Goal: Information Seeking & Learning: Find contact information

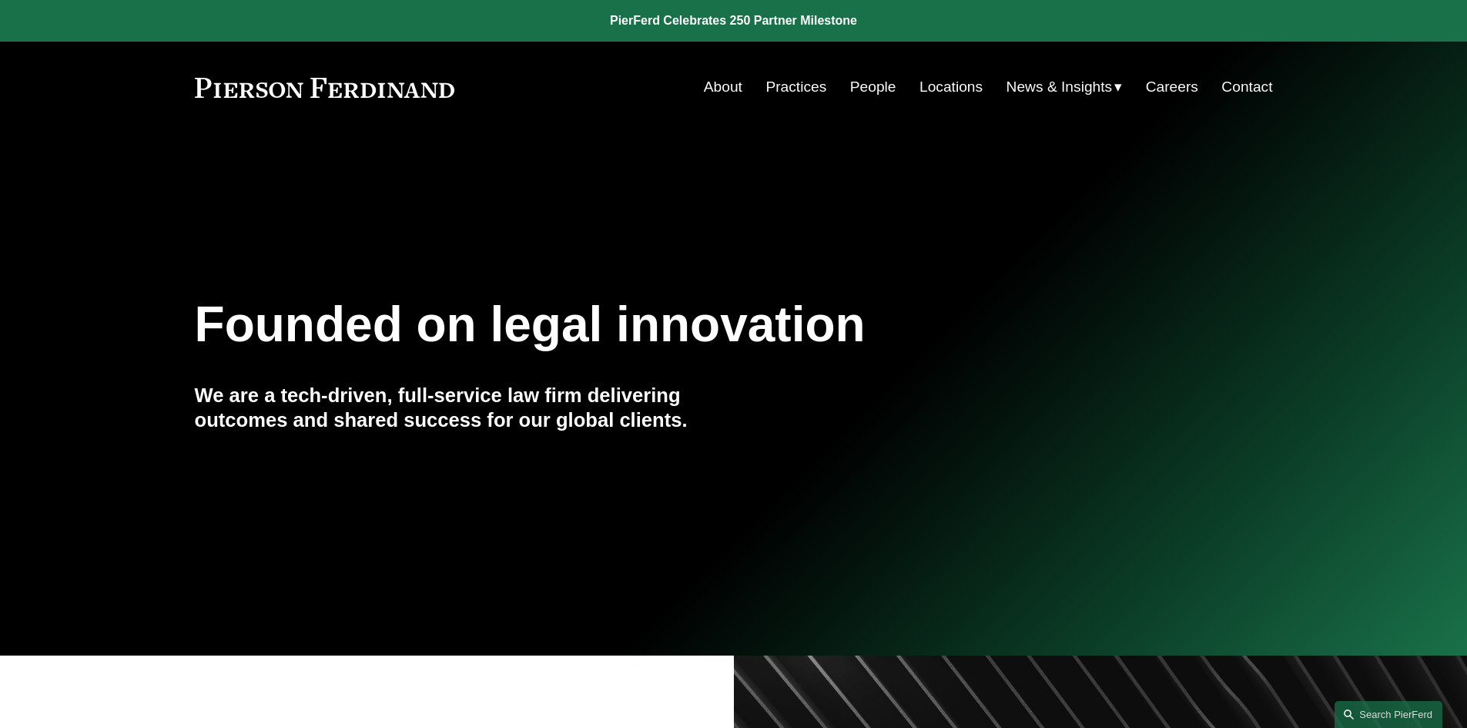
click at [870, 88] on link "People" at bounding box center [873, 86] width 46 height 29
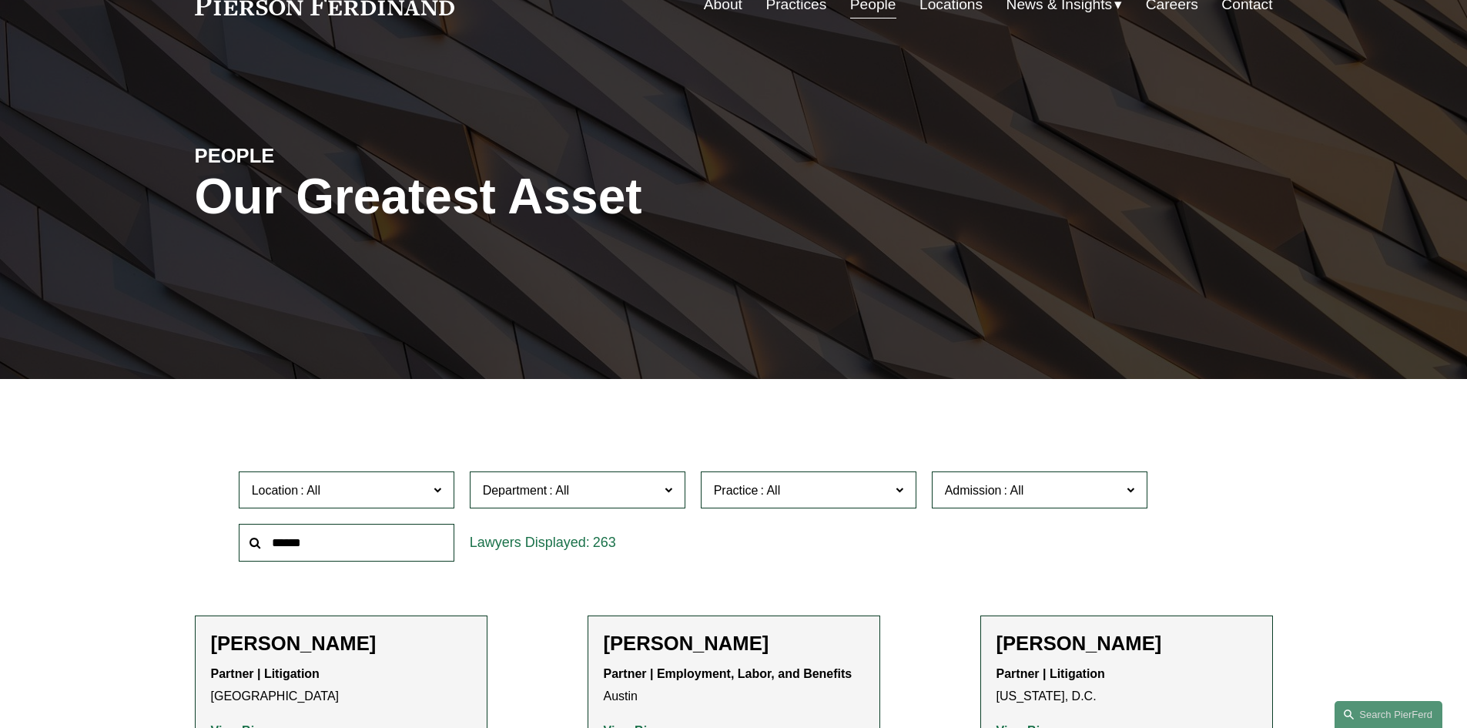
scroll to position [231, 0]
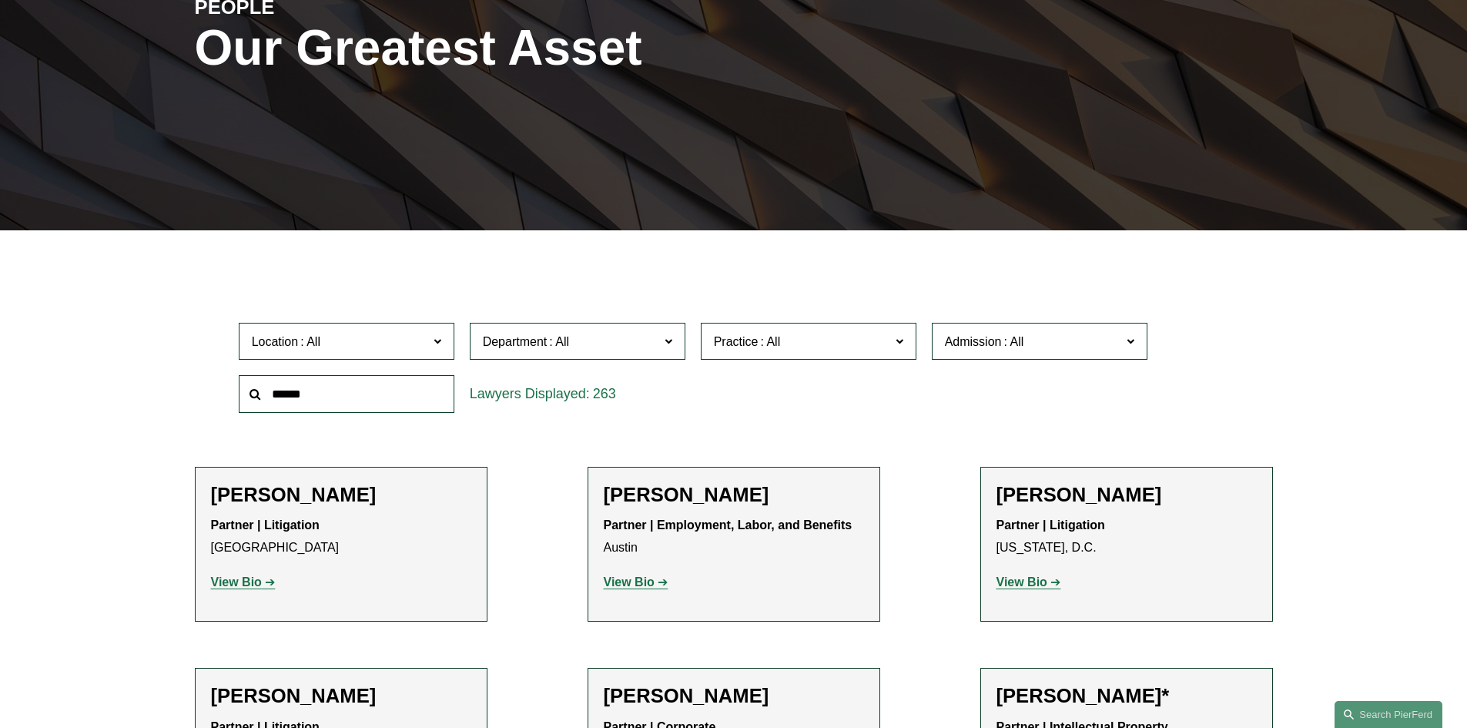
click at [430, 344] on label "Location" at bounding box center [347, 342] width 216 height 38
click at [0, 0] on link "[GEOGRAPHIC_DATA]" at bounding box center [0, 0] width 0 height 0
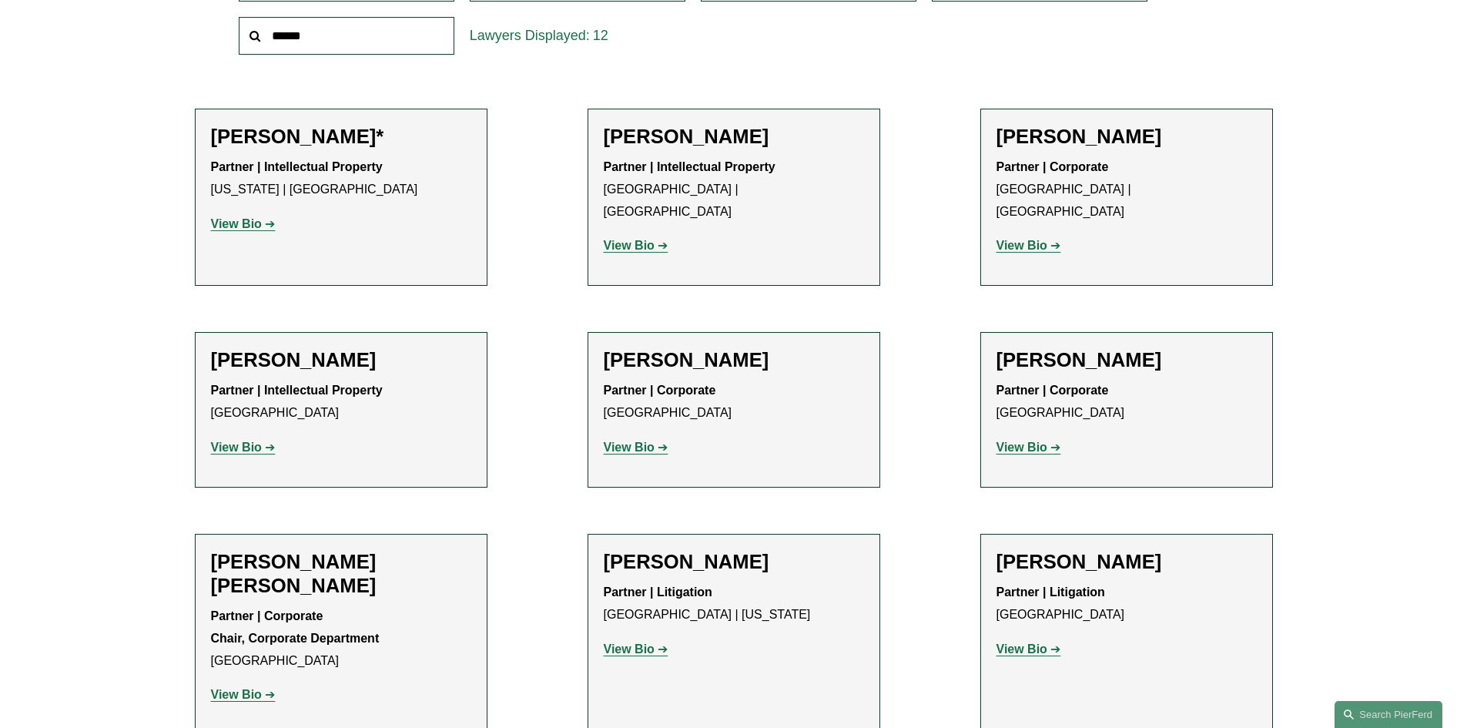
scroll to position [616, 0]
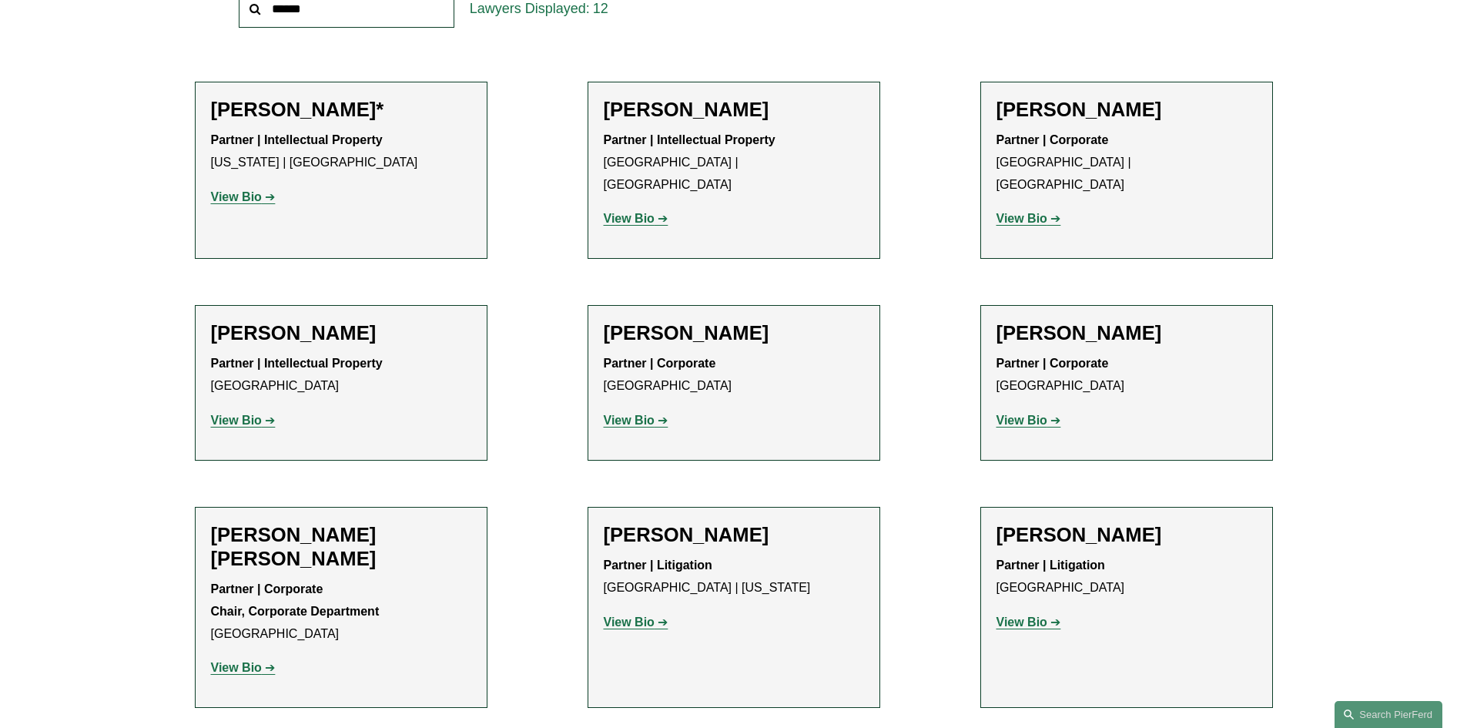
click at [244, 661] on strong "View Bio" at bounding box center [236, 667] width 51 height 13
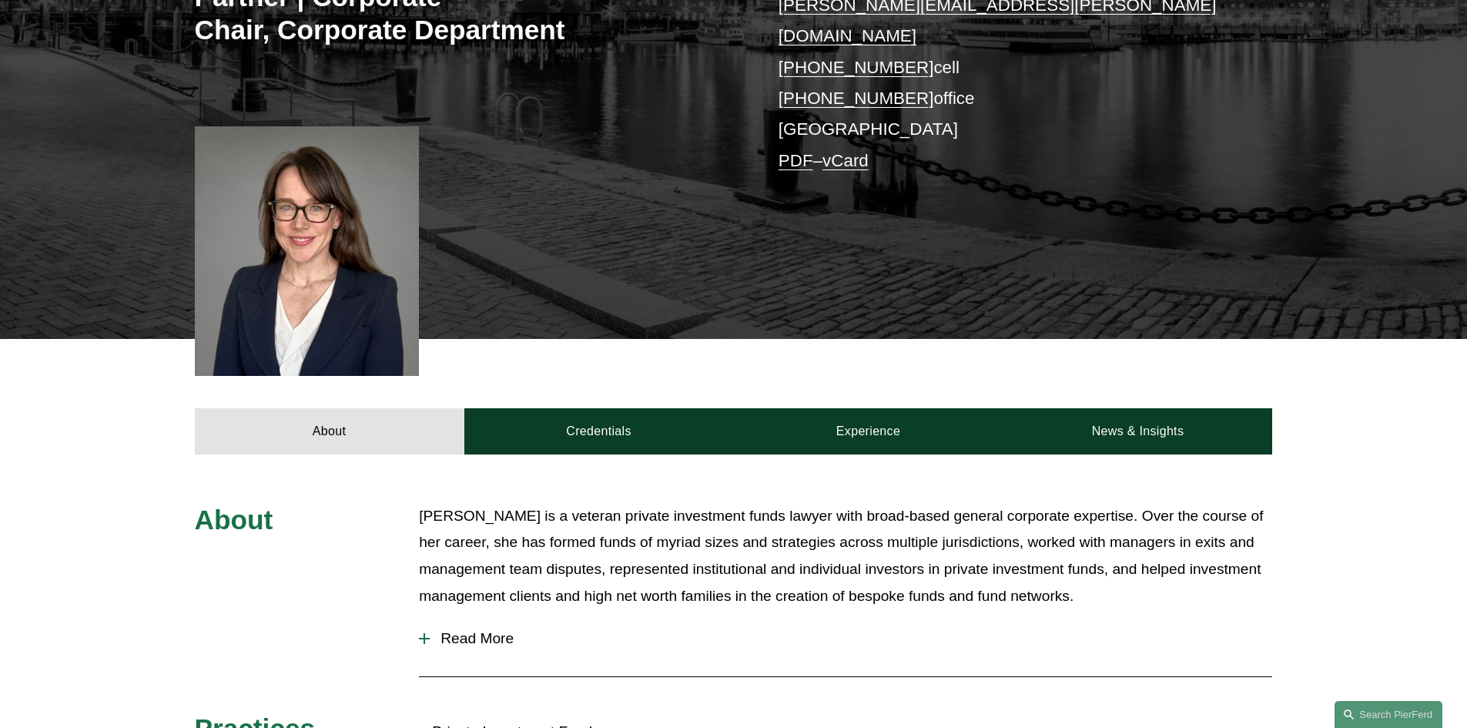
scroll to position [539, 0]
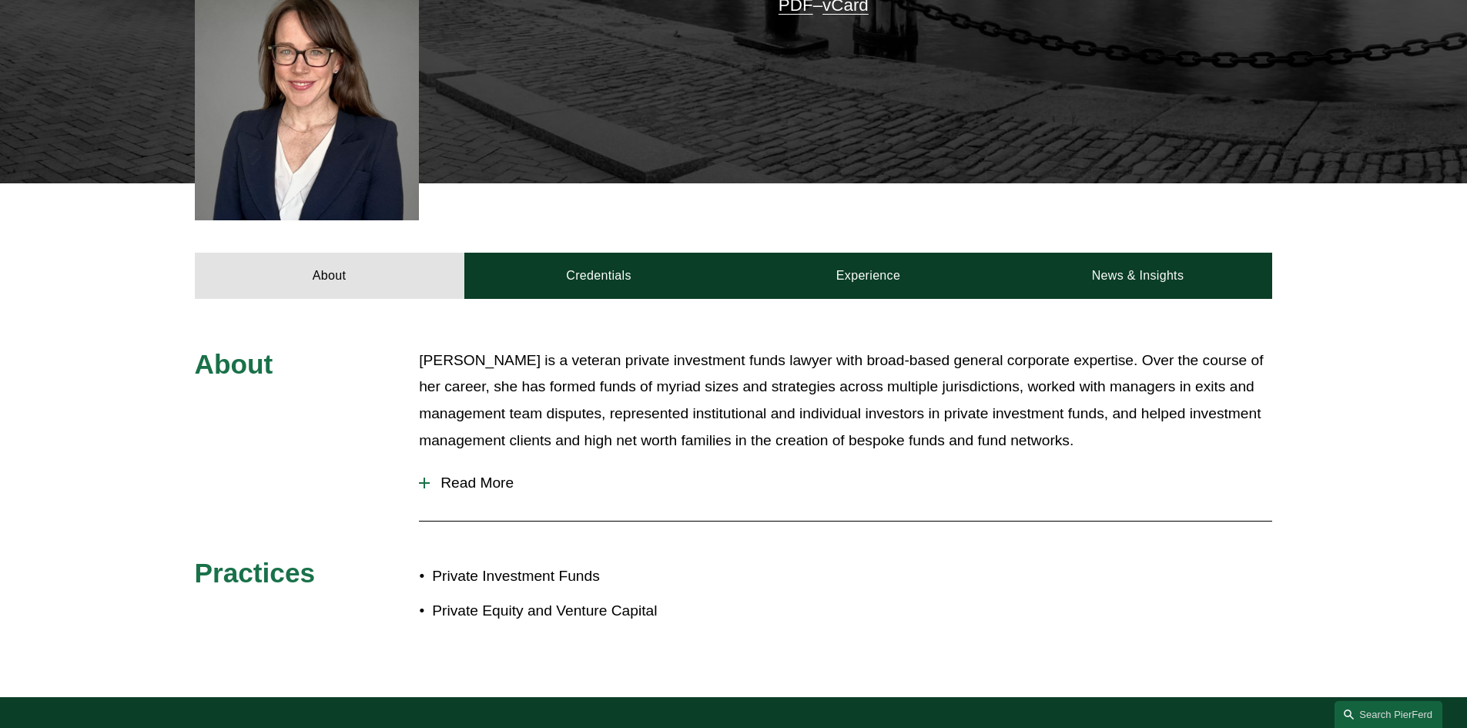
click at [495, 474] on span "Read More" at bounding box center [851, 482] width 843 height 17
